Goal: Task Accomplishment & Management: Complete application form

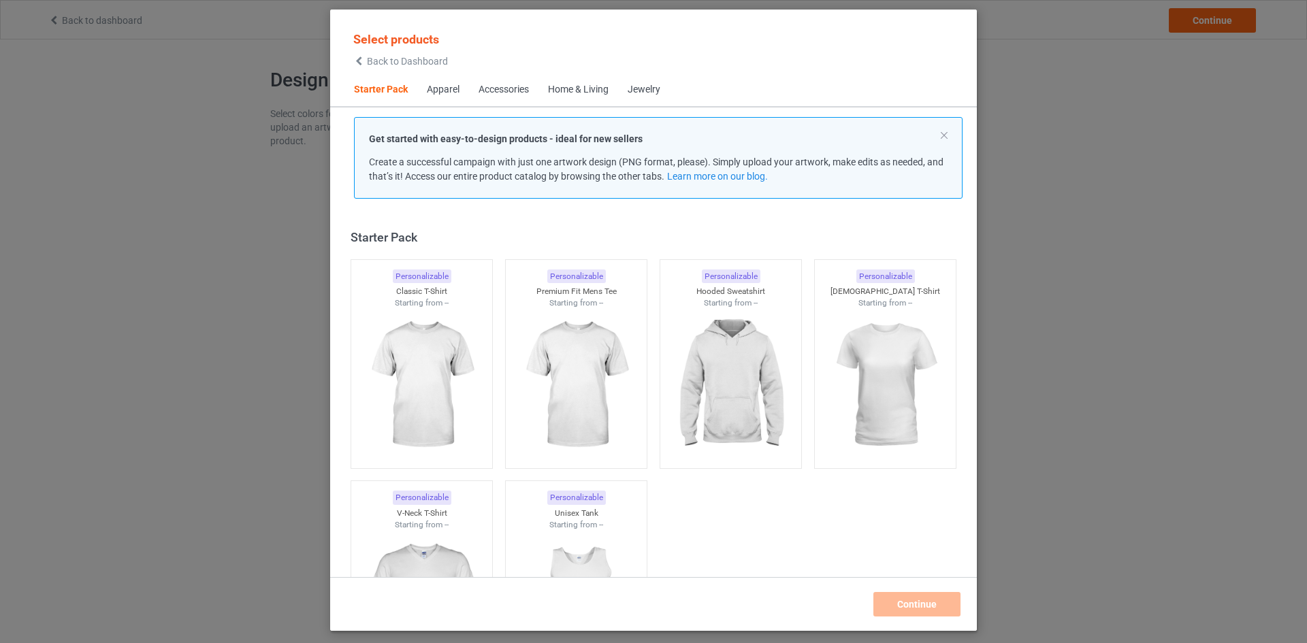
scroll to position [18, 0]
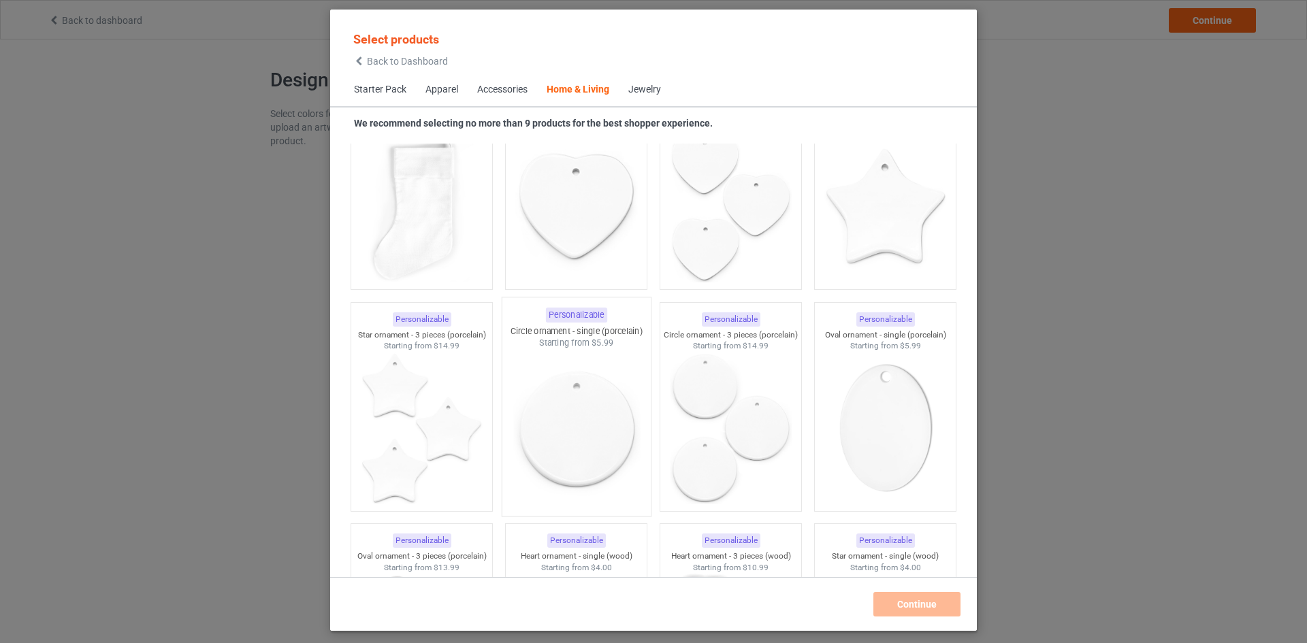
scroll to position [9308, 0]
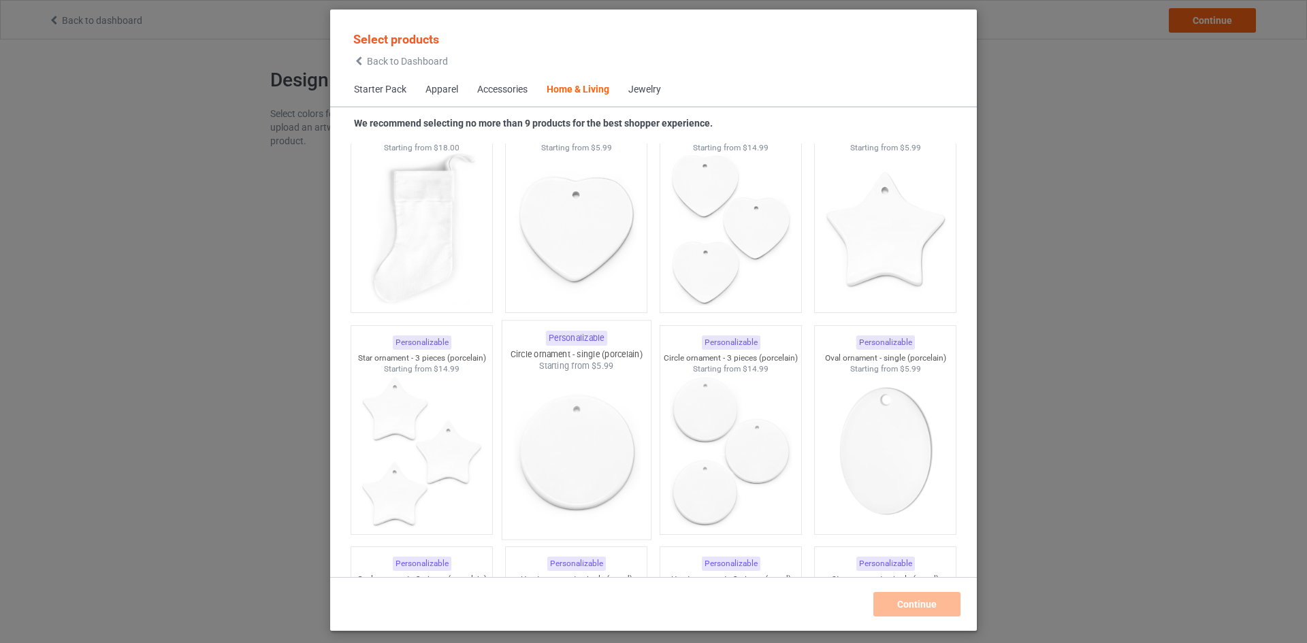
click at [570, 416] on img at bounding box center [576, 452] width 128 height 160
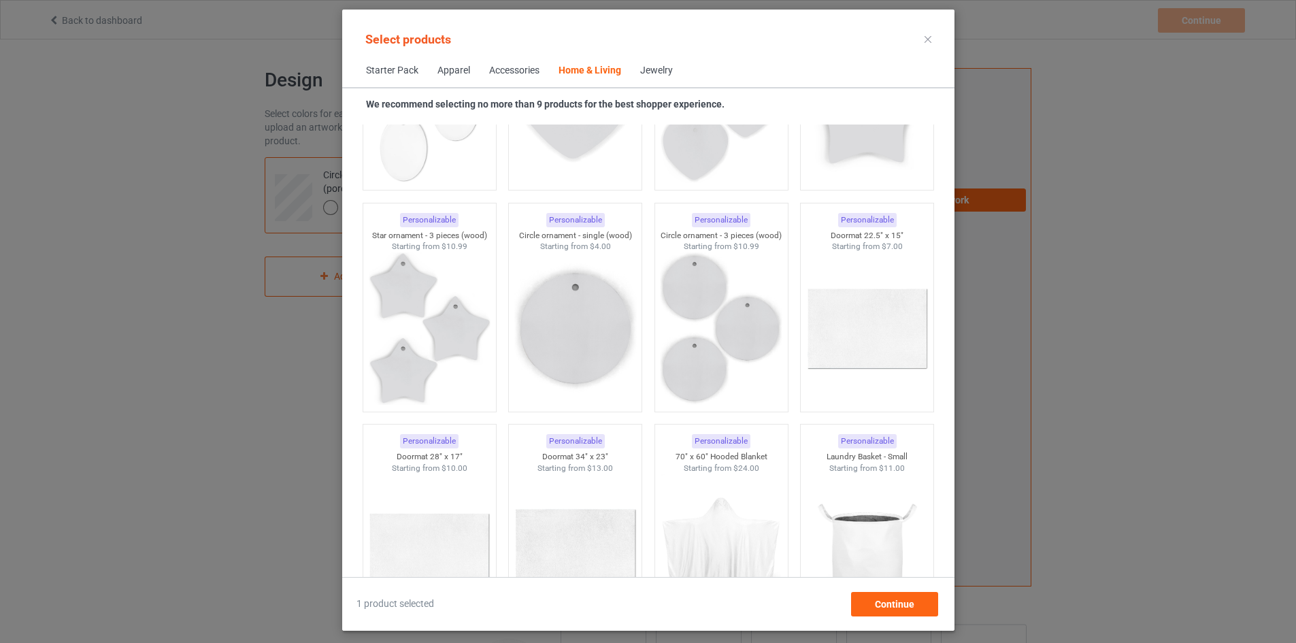
scroll to position [10057, 0]
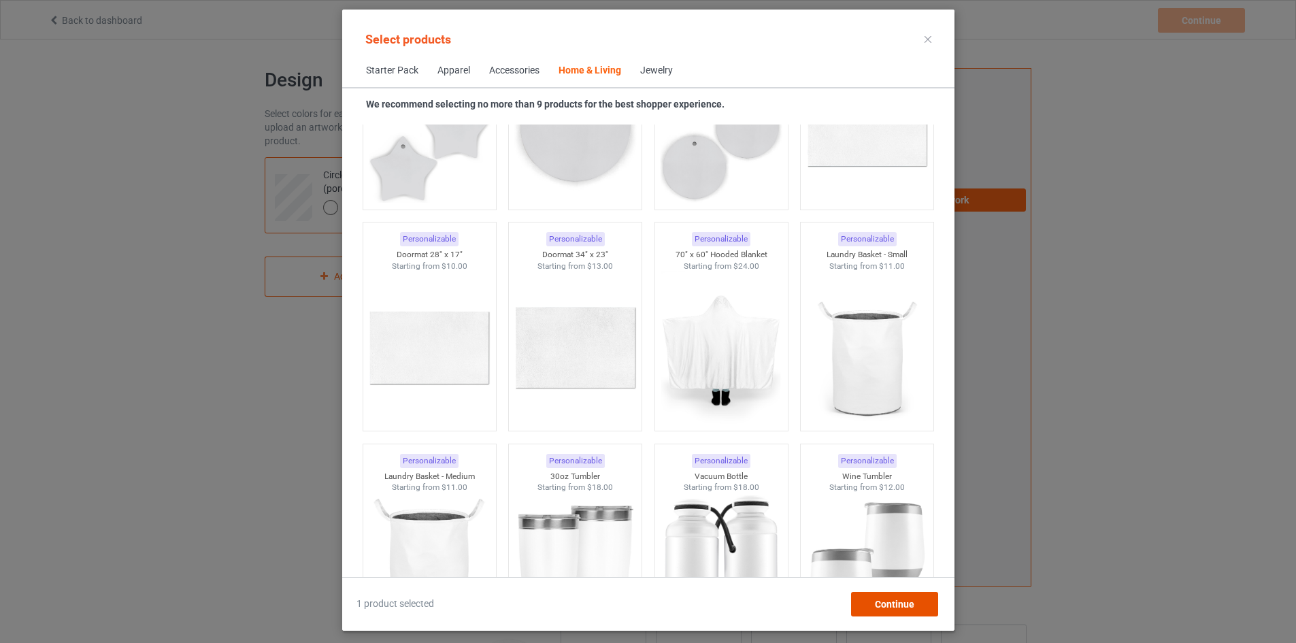
click at [914, 601] on span "Continue" at bounding box center [893, 604] width 39 height 11
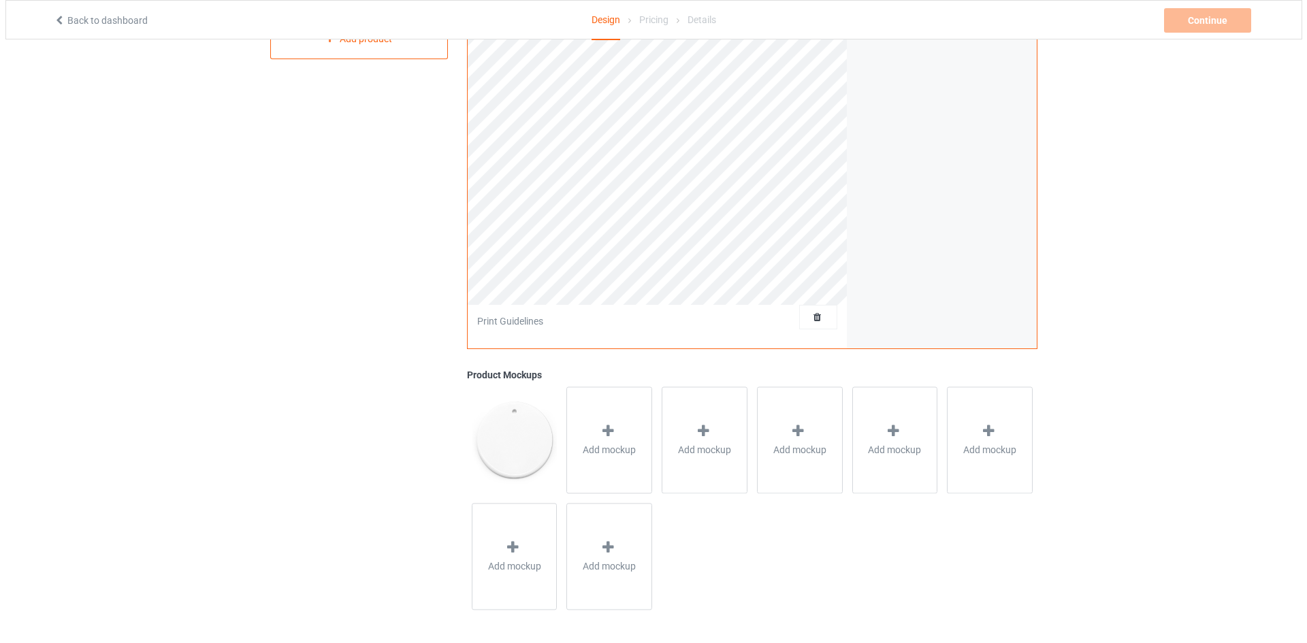
scroll to position [239, 0]
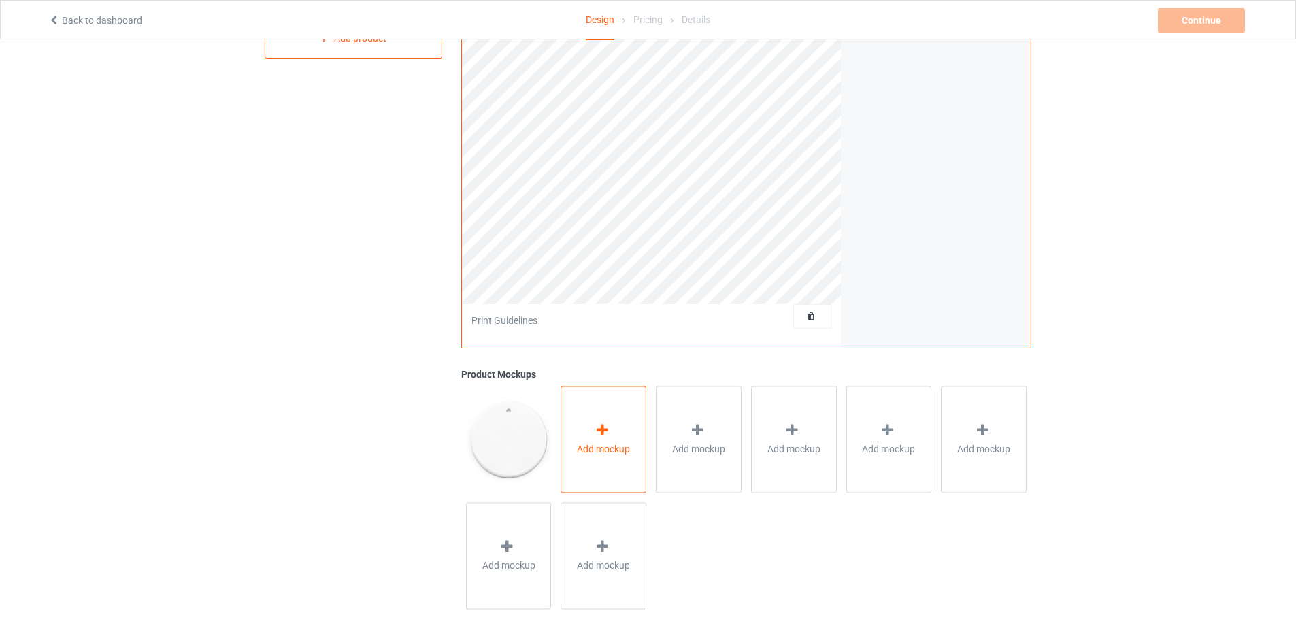
click at [615, 440] on div "Add mockup" at bounding box center [604, 439] width 86 height 107
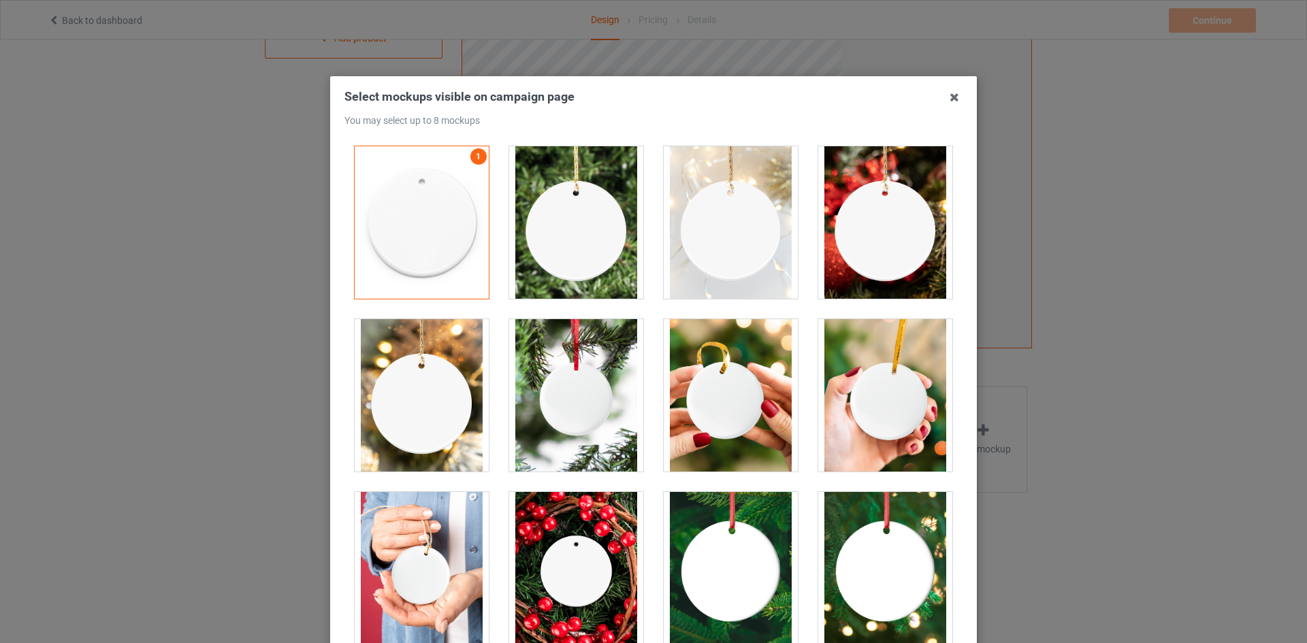
click at [781, 437] on div at bounding box center [730, 395] width 134 height 152
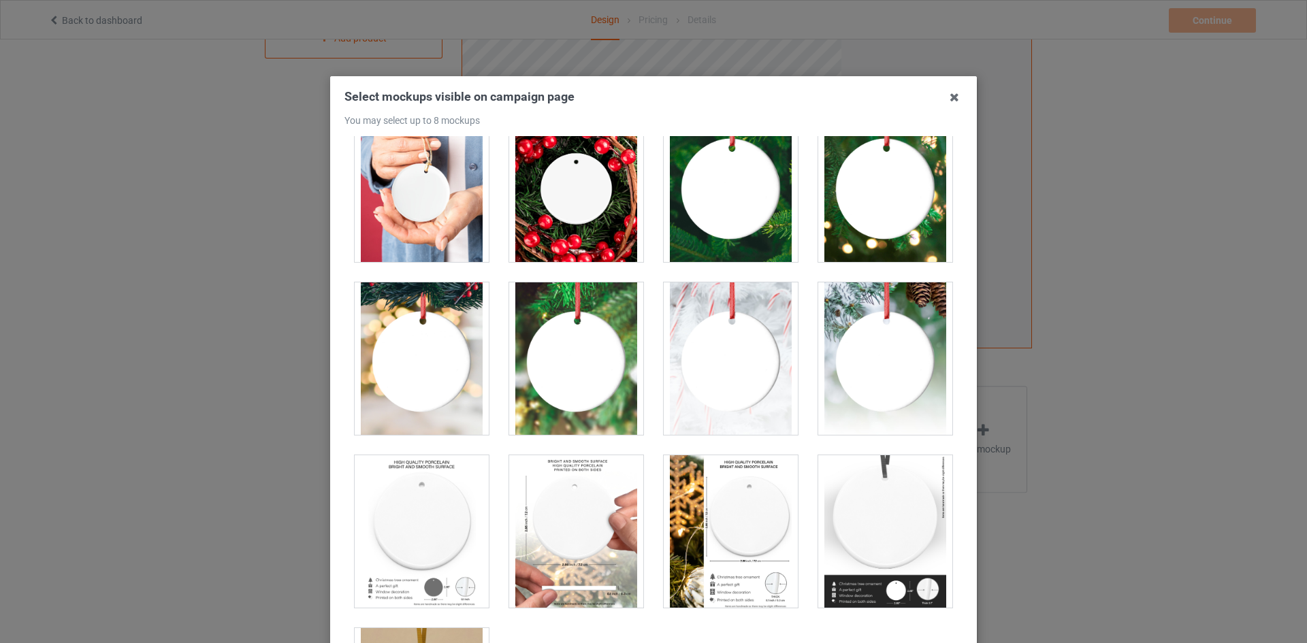
scroll to position [523, 0]
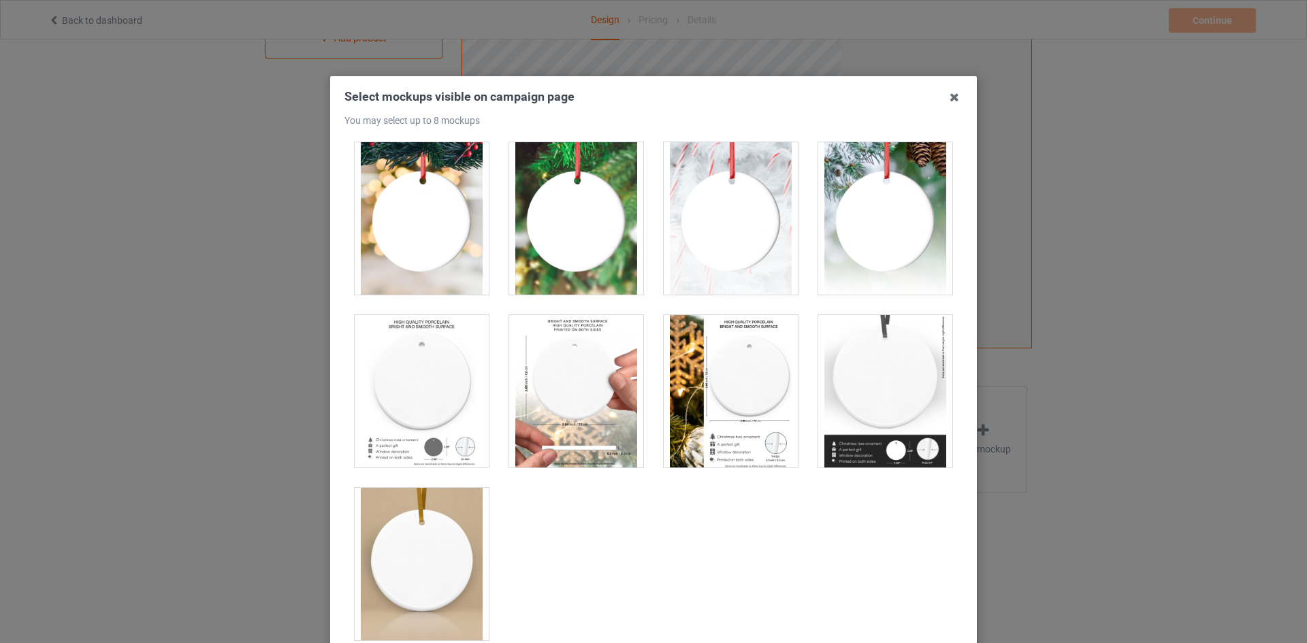
click at [444, 401] on div at bounding box center [422, 391] width 134 height 152
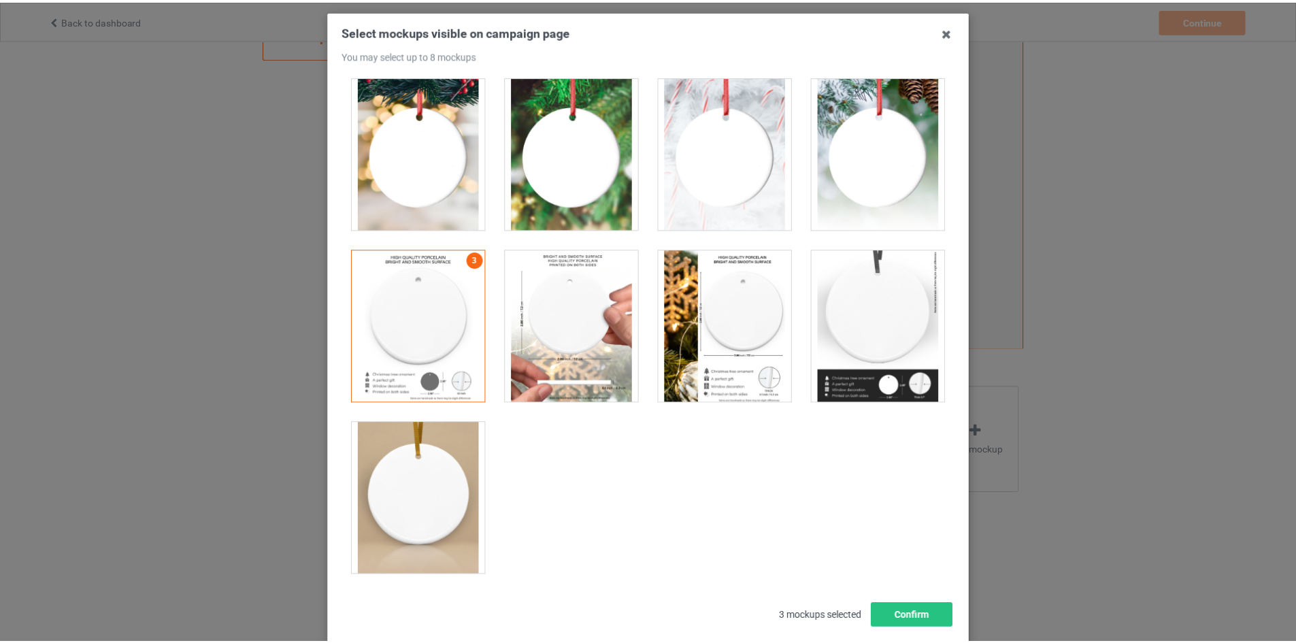
scroll to position [146, 0]
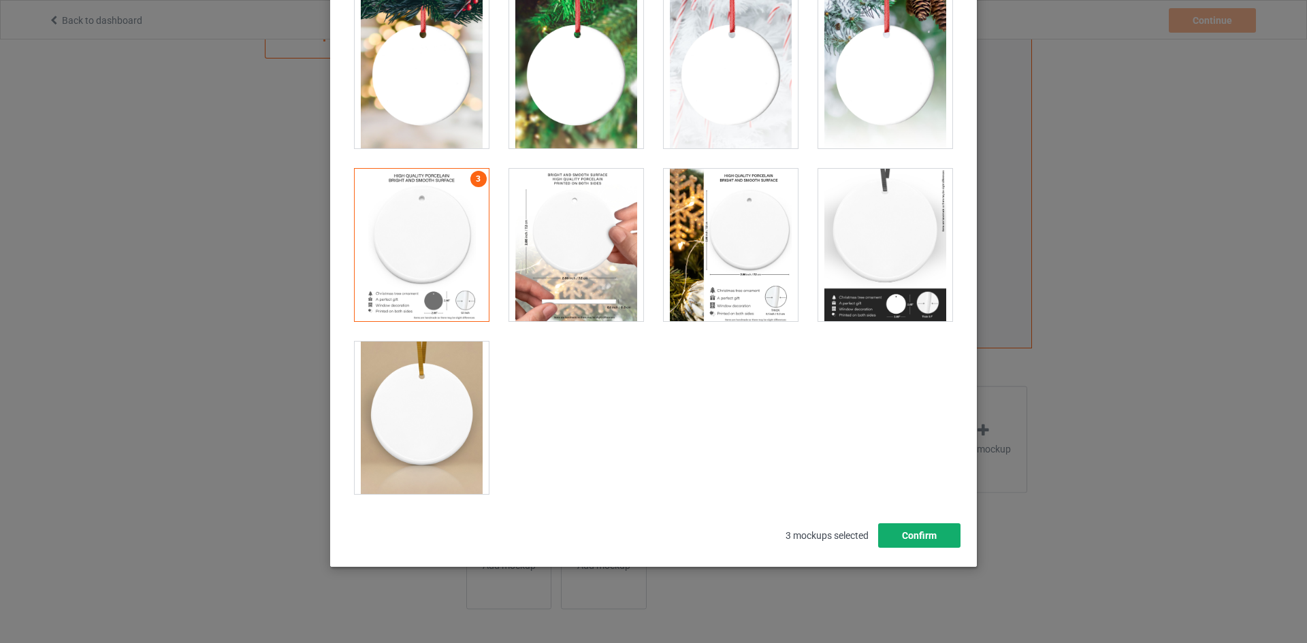
click at [924, 541] on button "Confirm" at bounding box center [919, 535] width 82 height 24
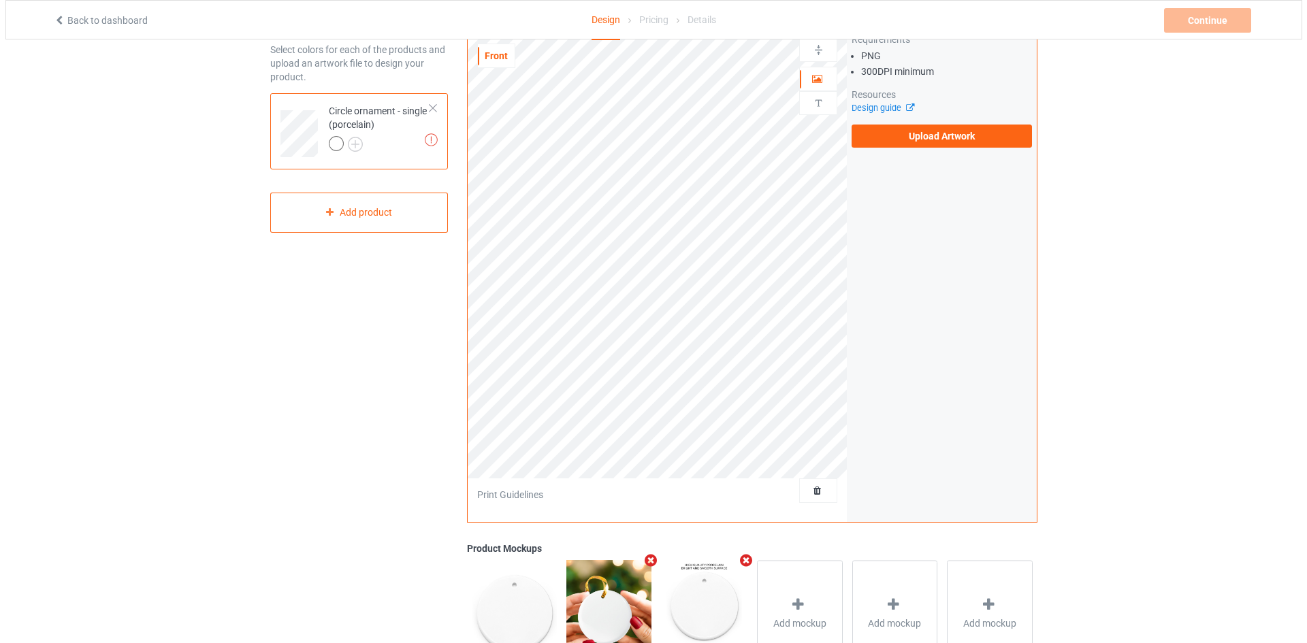
scroll to position [0, 0]
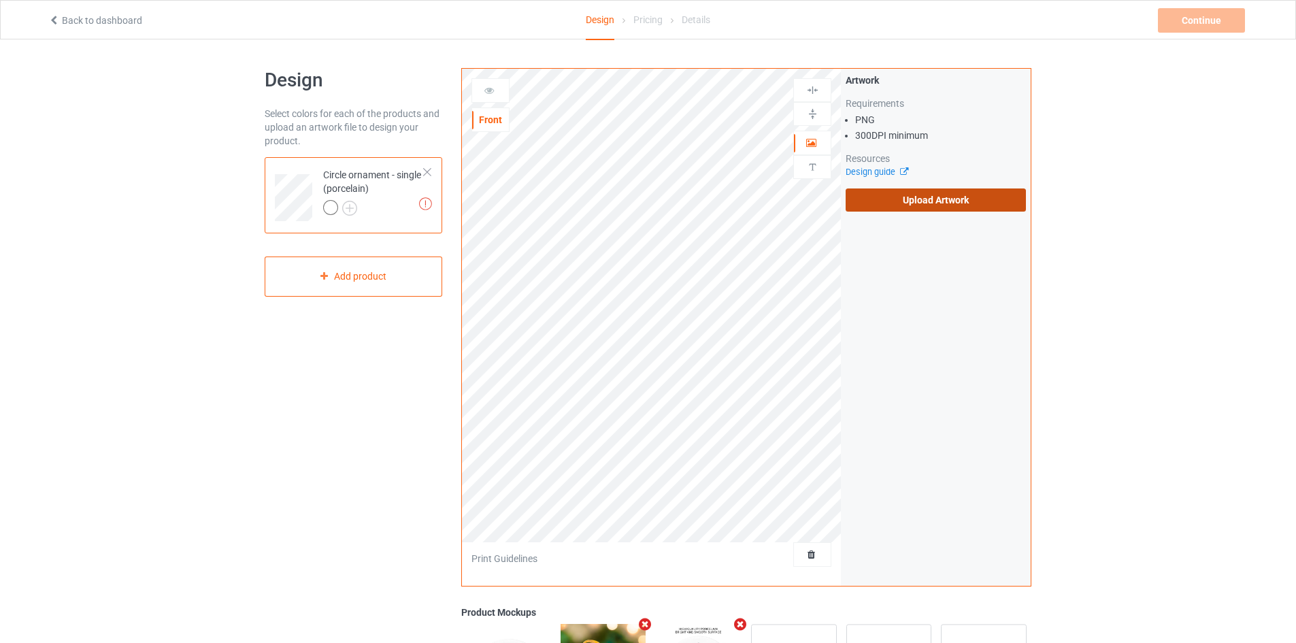
click at [861, 209] on label "Upload Artwork" at bounding box center [936, 199] width 180 height 23
click at [0, 0] on input "Upload Artwork" at bounding box center [0, 0] width 0 height 0
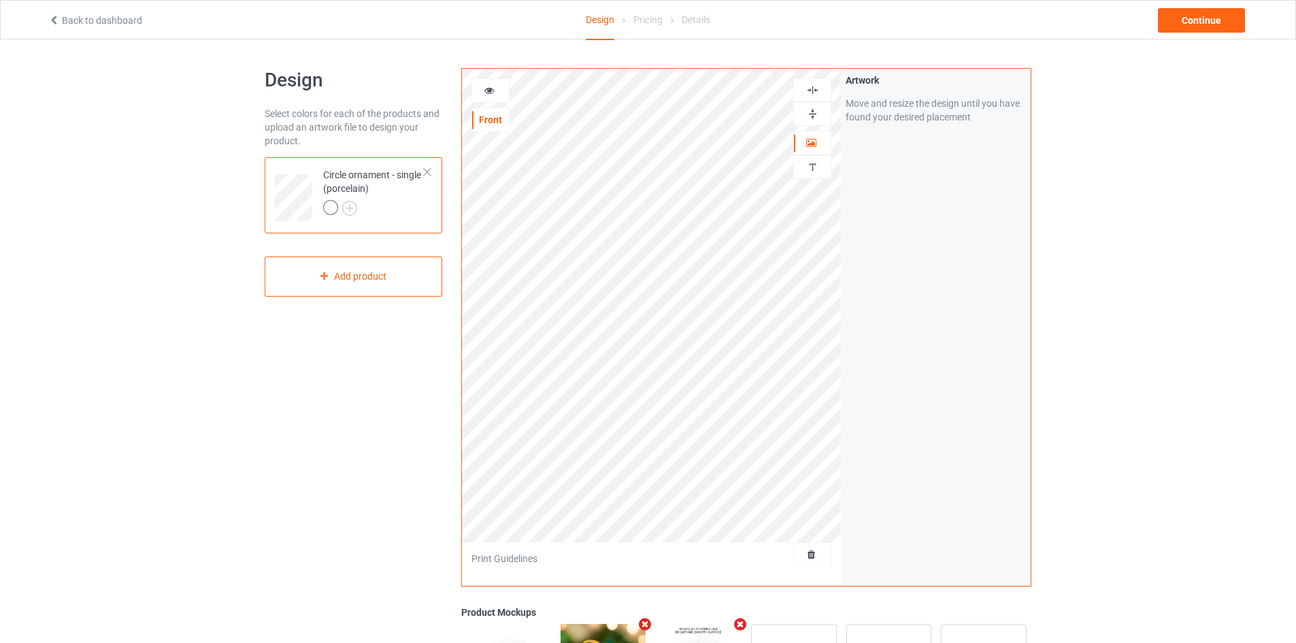
click at [808, 118] on img at bounding box center [812, 114] width 13 height 13
click at [811, 97] on div at bounding box center [812, 90] width 38 height 24
click at [808, 93] on img at bounding box center [812, 90] width 13 height 13
click at [808, 92] on img at bounding box center [812, 90] width 13 height 13
click at [812, 114] on img at bounding box center [812, 114] width 13 height 13
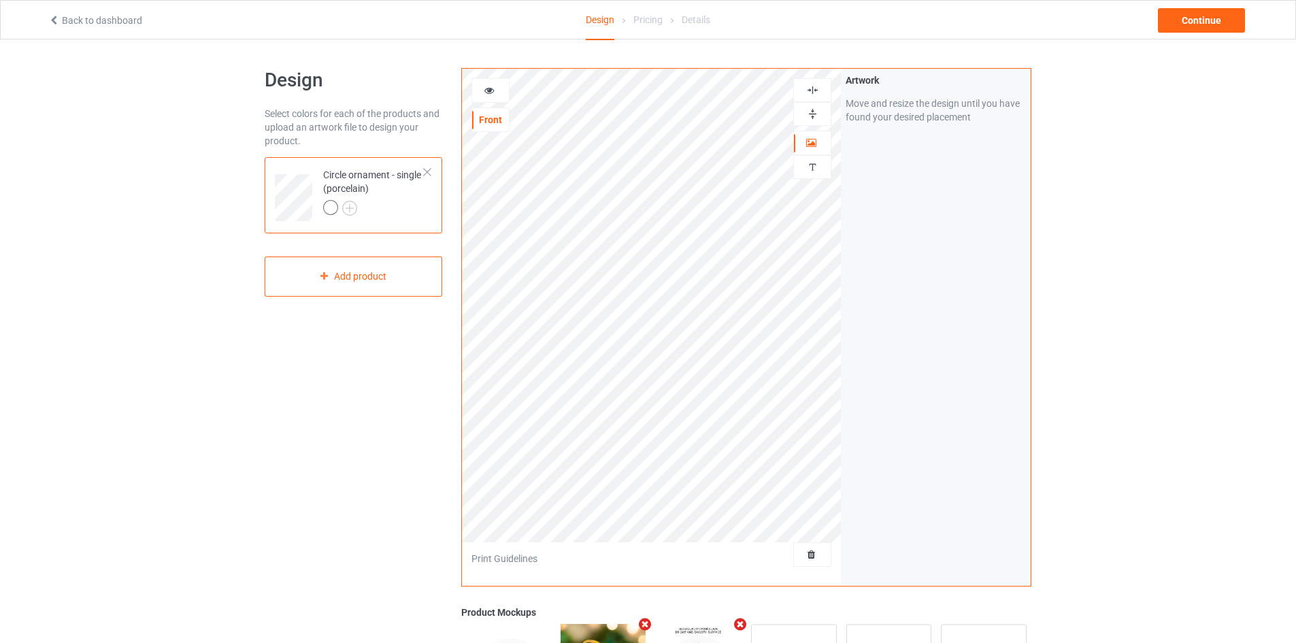
click at [812, 102] on div at bounding box center [812, 114] width 38 height 24
click at [810, 93] on img at bounding box center [812, 90] width 13 height 13
click at [1206, 17] on div "Continue" at bounding box center [1201, 20] width 87 height 24
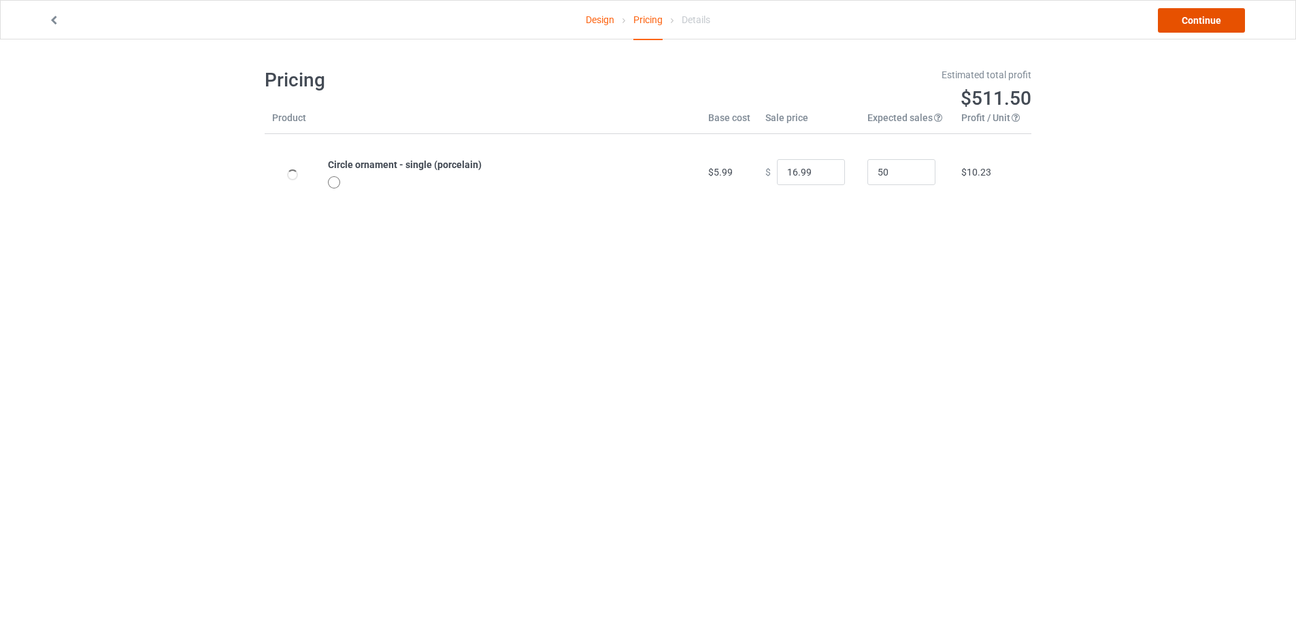
click at [1206, 17] on link "Continue" at bounding box center [1201, 20] width 87 height 24
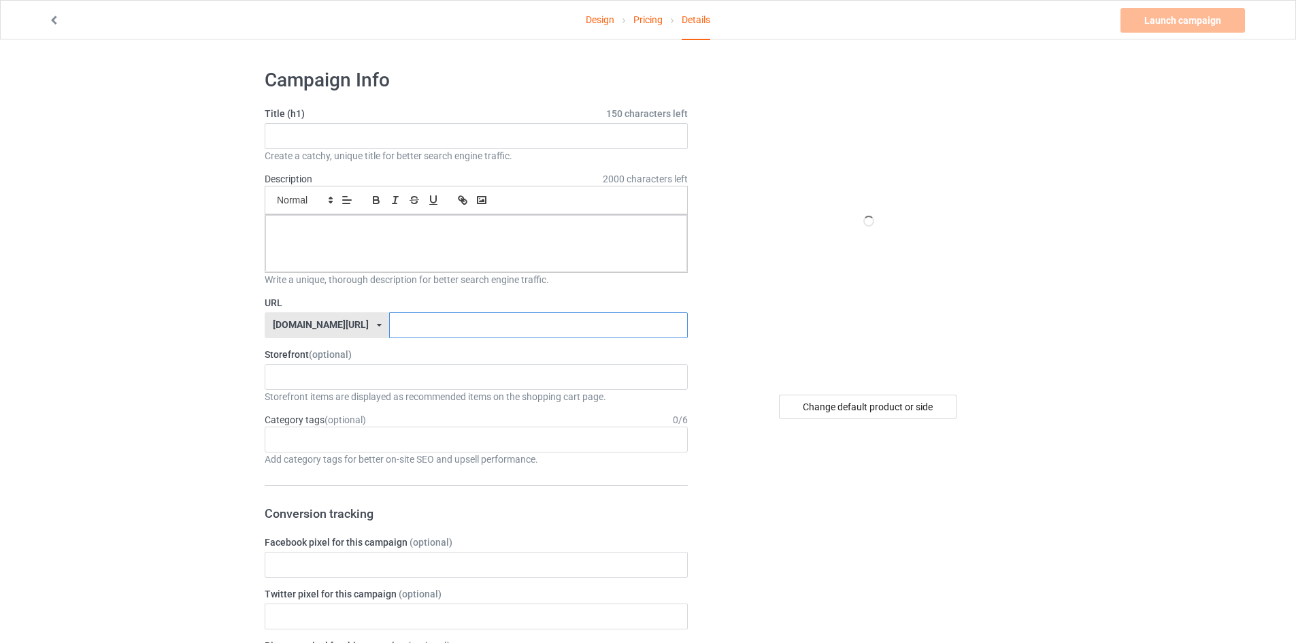
click at [389, 321] on input "text" at bounding box center [538, 325] width 298 height 26
type input "dfgxgdg"
click at [372, 227] on p at bounding box center [476, 230] width 400 height 13
click at [378, 142] on input "text" at bounding box center [476, 136] width 423 height 26
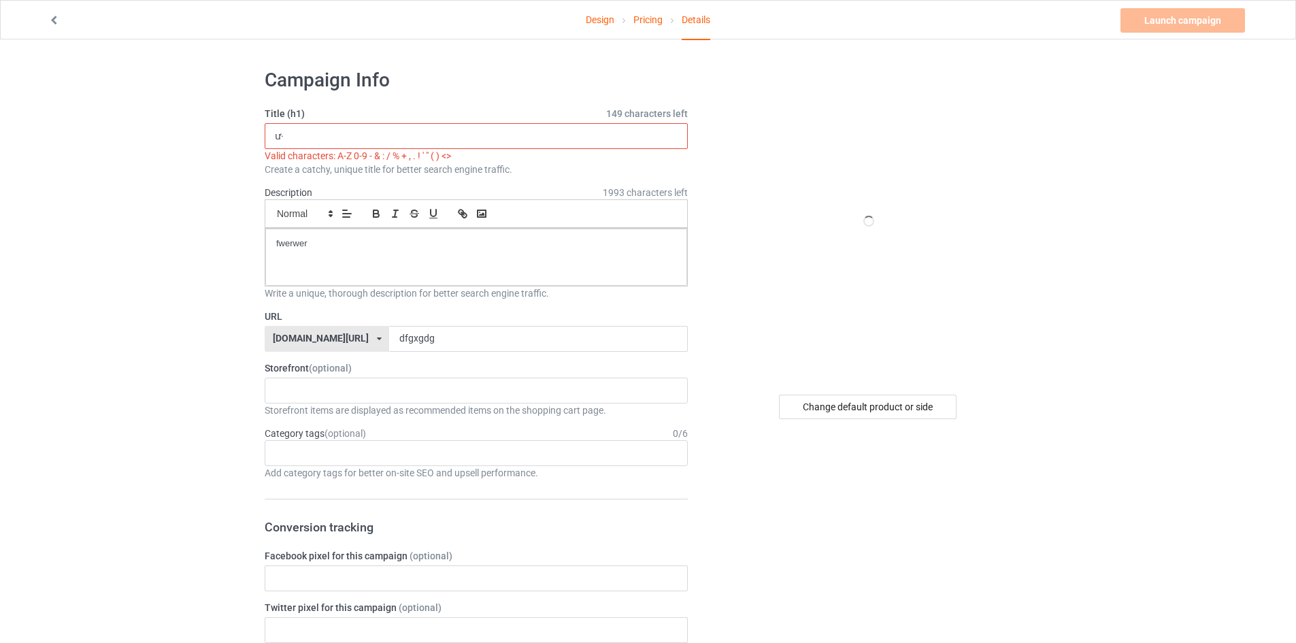
type input "ư"
type input "ử"
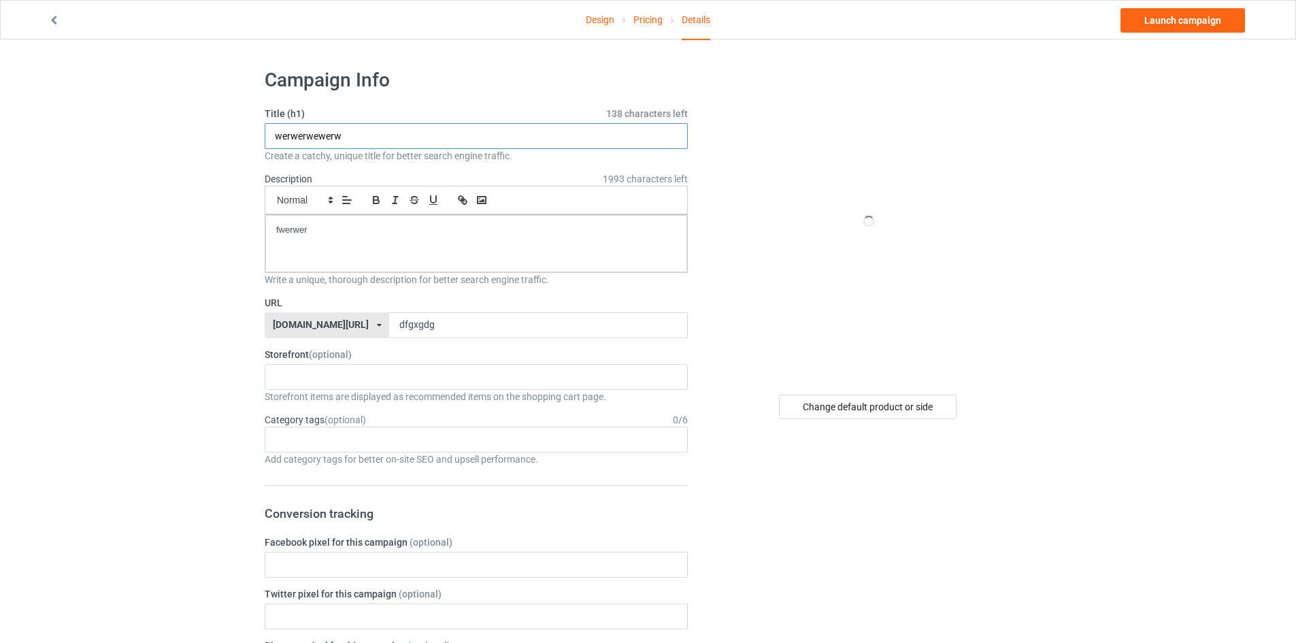
type input "werwerwewerw"
click at [875, 239] on div at bounding box center [868, 221] width 245 height 306
click at [493, 318] on input "dfgxgdg" at bounding box center [538, 325] width 298 height 26
click at [530, 331] on input "dfgxgdg" at bounding box center [538, 325] width 298 height 26
click at [904, 278] on div at bounding box center [868, 221] width 245 height 306
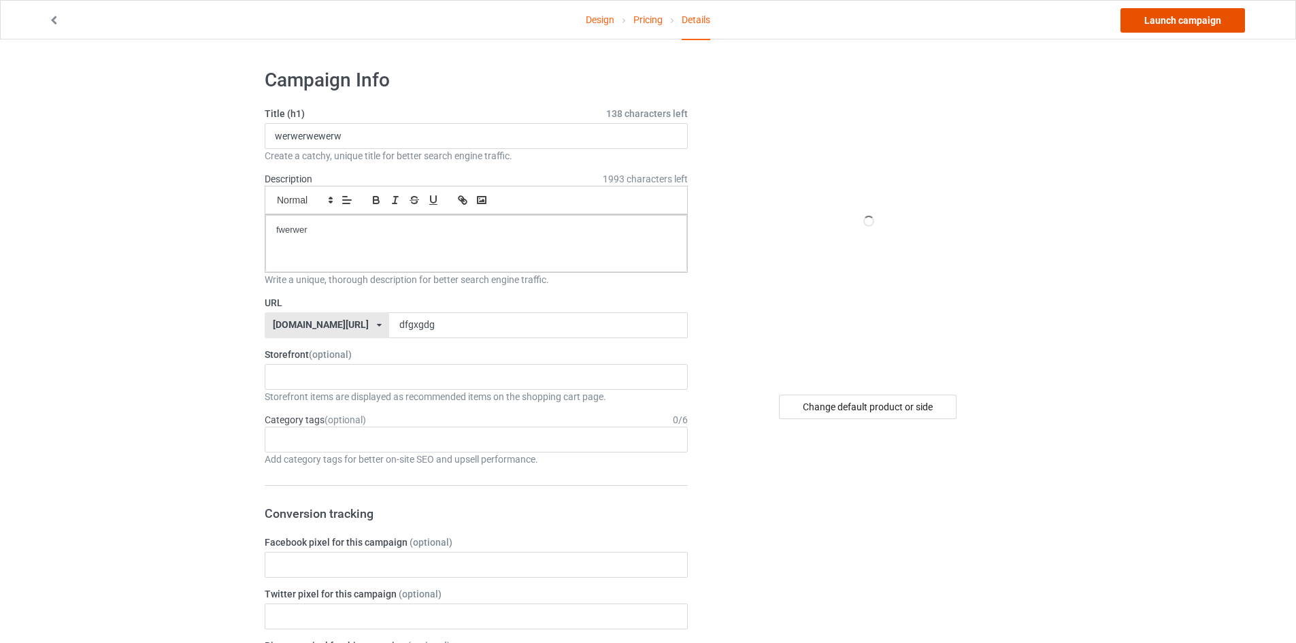
click at [1178, 18] on link "Launch campaign" at bounding box center [1183, 20] width 125 height 24
